Goal: Navigation & Orientation: Find specific page/section

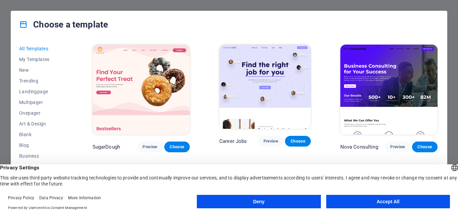
click at [76, 133] on div "All Templates My Templates New Trending Landingpage Multipager Onepager Art & D…" at bounding box center [229, 121] width 436 height 166
click at [415, 173] on div "Privacy Settings This site uses third-party website tracking technologies to pr…" at bounding box center [229, 175] width 458 height 22
click at [291, 197] on button "Deny" at bounding box center [259, 201] width 124 height 13
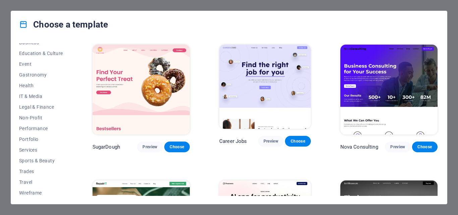
scroll to position [116, 0]
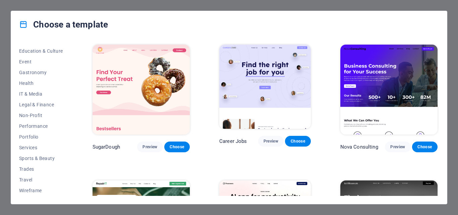
drag, startPoint x: 70, startPoint y: 184, endPoint x: 70, endPoint y: 189, distance: 5.0
click at [70, 189] on div "All Templates My Templates New Trending Landingpage Multipager Onepager Art & D…" at bounding box center [45, 119] width 52 height 153
click at [70, 127] on div "All Templates My Templates New Trending Landingpage Multipager Onepager Art & D…" at bounding box center [45, 119] width 52 height 153
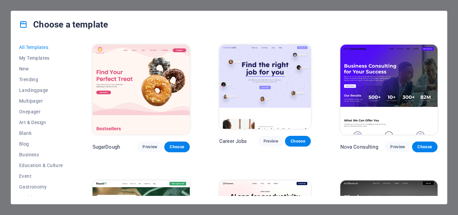
scroll to position [0, 0]
